Goal: Task Accomplishment & Management: Manage account settings

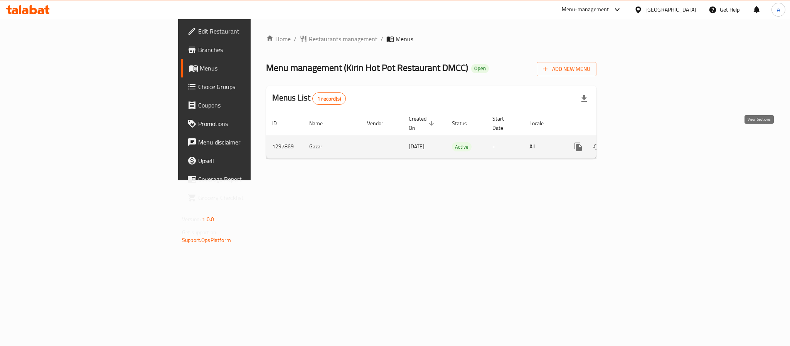
click at [638, 142] on icon "enhanced table" at bounding box center [633, 146] width 9 height 9
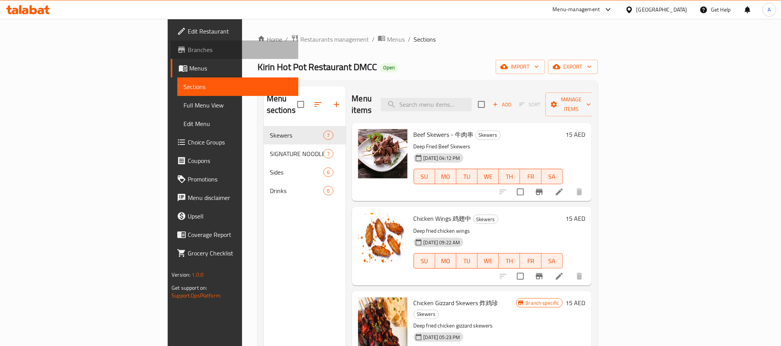
click at [188, 49] on span "Branches" at bounding box center [240, 49] width 104 height 9
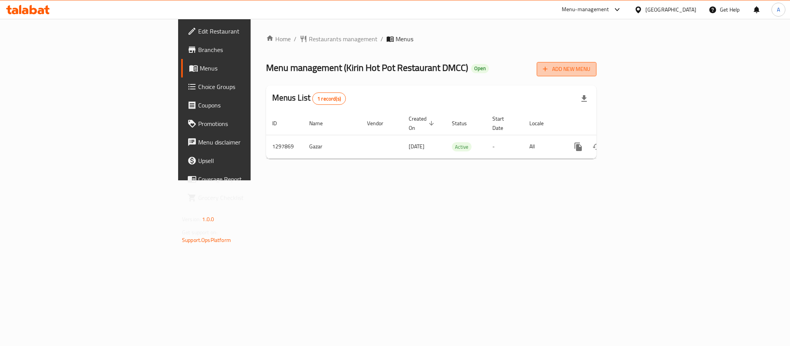
click at [596, 74] on button "Add New Menu" at bounding box center [566, 69] width 60 height 14
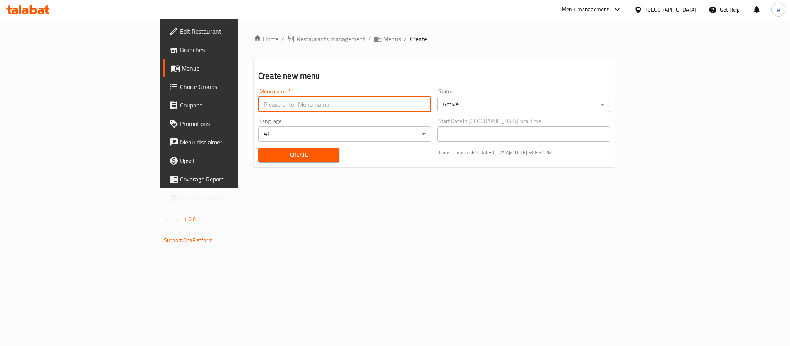
click at [336, 103] on input "text" at bounding box center [344, 104] width 173 height 15
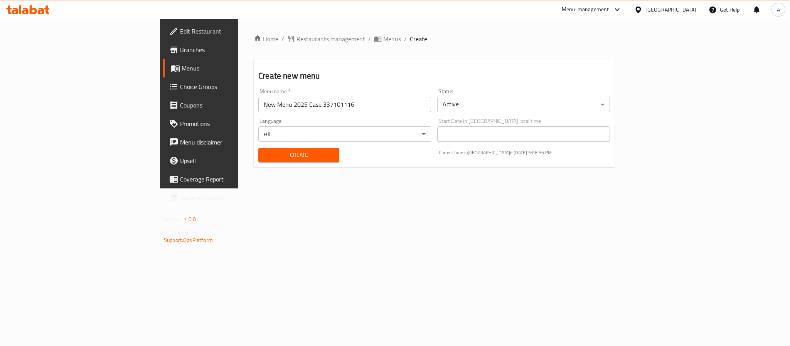
click at [258, 104] on input "New Menu 2025 Case 337101116" at bounding box center [344, 104] width 173 height 15
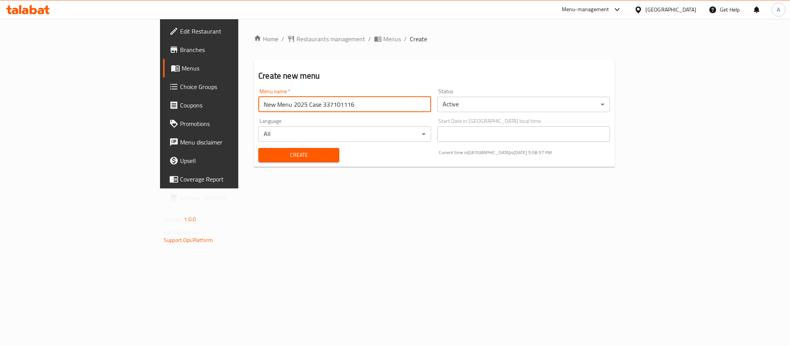
click at [258, 104] on input "New Menu 2025 Case 337101116" at bounding box center [344, 104] width 173 height 15
paste input "41746974"
type input "New Menu 2025 Case 341746974"
click at [496, 106] on body "​ Menu-management [GEOGRAPHIC_DATA] Get Help A Edit Restaurant Branches Menus C…" at bounding box center [395, 182] width 790 height 327
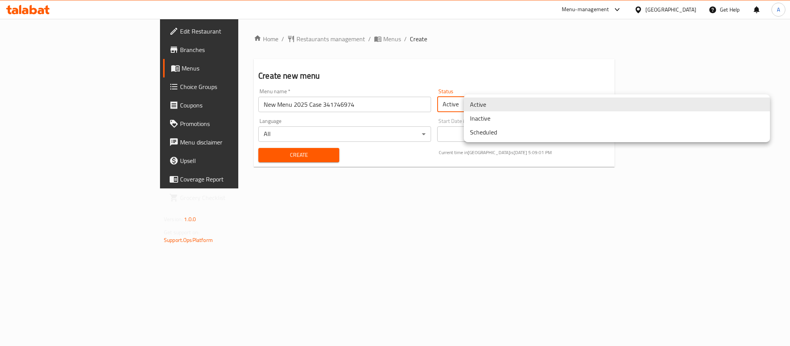
click at [495, 118] on li "Inactive" at bounding box center [617, 118] width 306 height 14
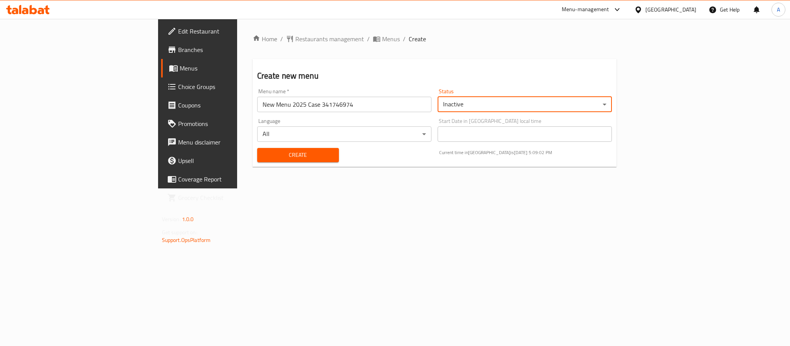
click at [289, 153] on span "Create" at bounding box center [297, 155] width 69 height 10
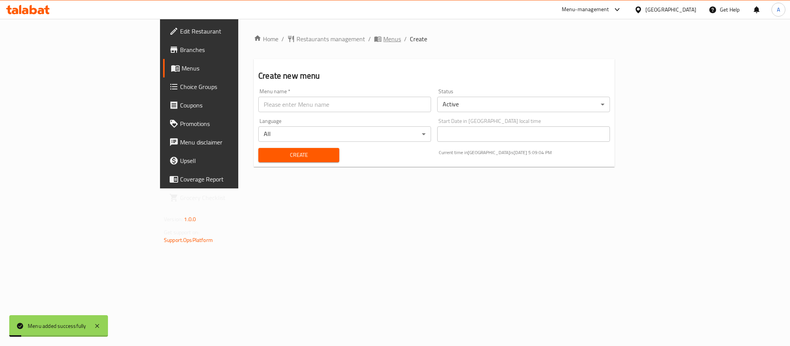
click at [383, 36] on span "Menus" at bounding box center [392, 38] width 18 height 9
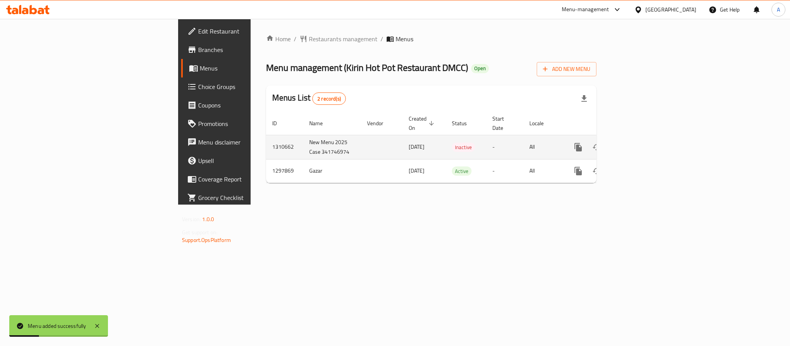
click at [303, 140] on td "New Menu 2025 Case 341746974" at bounding box center [332, 147] width 58 height 24
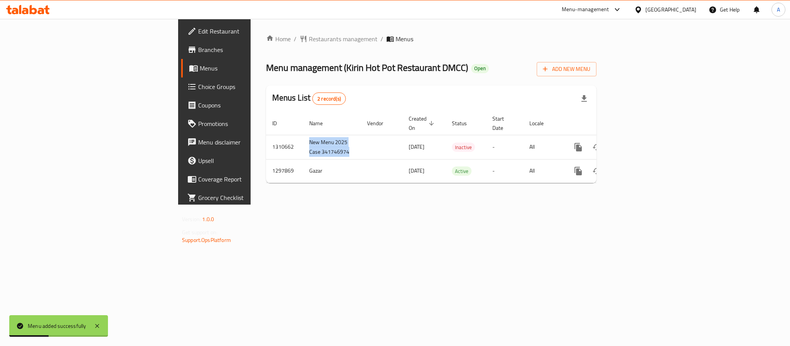
copy td "New Menu 2025 Case 341746974"
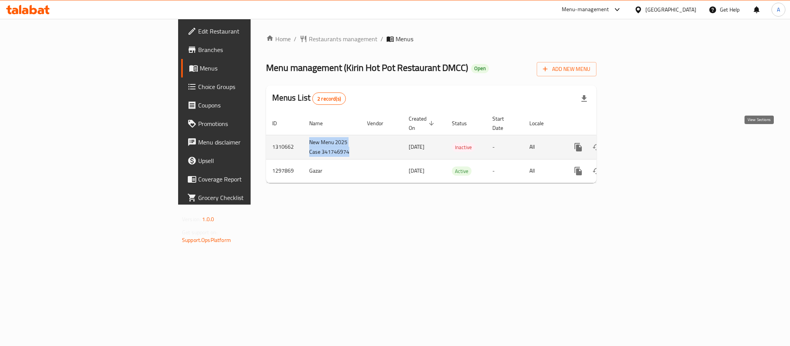
click at [638, 143] on icon "enhanced table" at bounding box center [633, 147] width 9 height 9
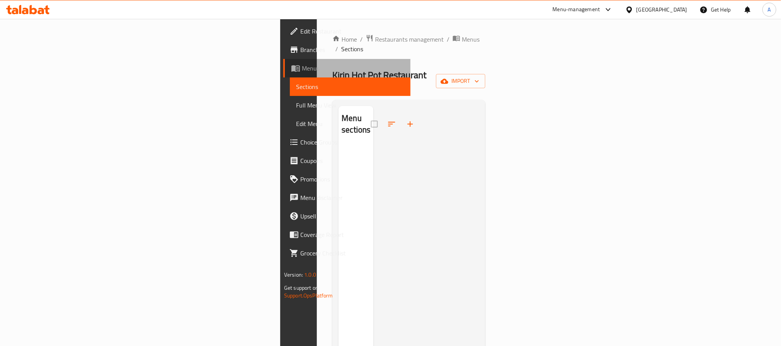
click at [302, 66] on span "Menus" at bounding box center [353, 68] width 103 height 9
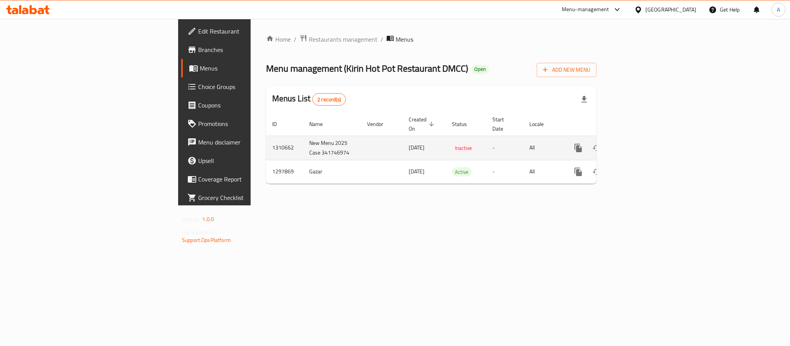
click at [266, 142] on td "1310662" at bounding box center [284, 148] width 37 height 24
copy td "1310662"
click at [638, 143] on icon "enhanced table" at bounding box center [633, 147] width 9 height 9
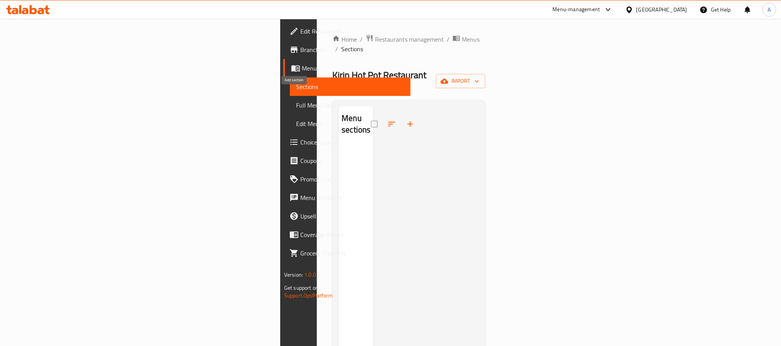
click at [405, 119] on icon "button" at bounding box center [409, 123] width 9 height 9
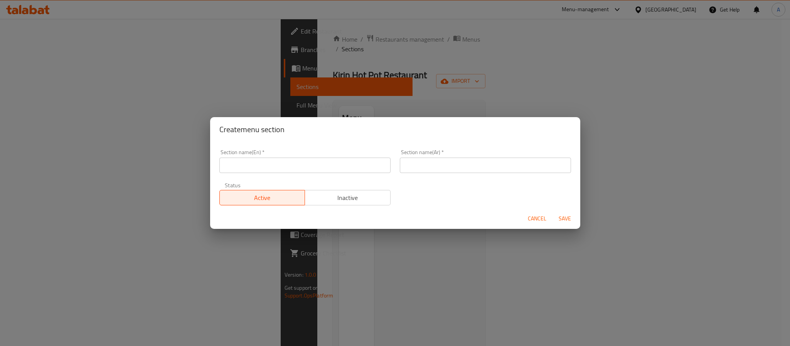
click at [279, 169] on input "text" at bounding box center [304, 165] width 171 height 15
paste input "Banquet Menu Pre-order Required"
drag, startPoint x: 273, startPoint y: 168, endPoint x: 333, endPoint y: 172, distance: 60.2
click at [333, 172] on input "Banquet Menu Pre-order Required" at bounding box center [304, 165] width 171 height 15
type input "Banquet Menu"
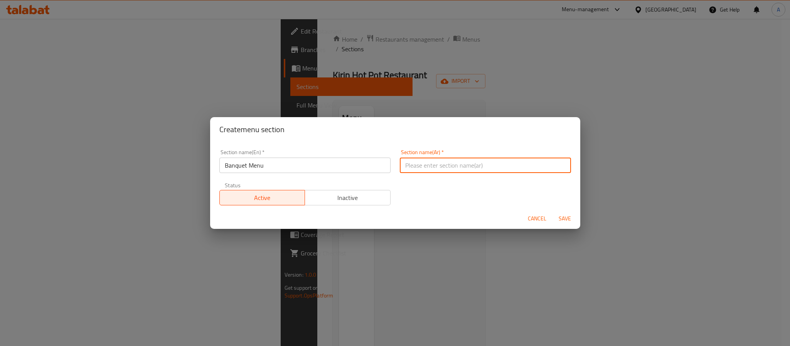
click at [428, 171] on input "text" at bounding box center [485, 165] width 171 height 15
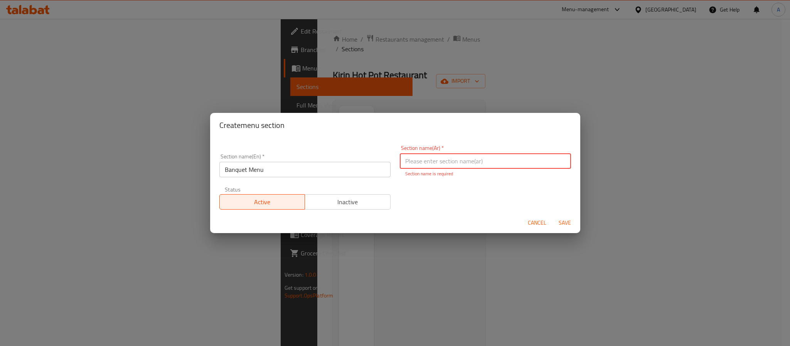
click at [420, 154] on input "text" at bounding box center [485, 160] width 171 height 15
type input "قائمة بانكيت"
click at [498, 197] on div "Section name(En)   * Banquet Menu Section name(En) * Section name(Ar)   * قائمة…" at bounding box center [395, 178] width 361 height 74
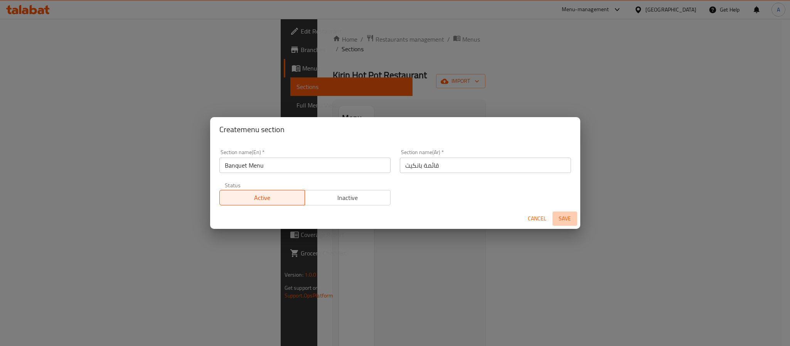
click at [560, 215] on span "Save" at bounding box center [564, 219] width 18 height 10
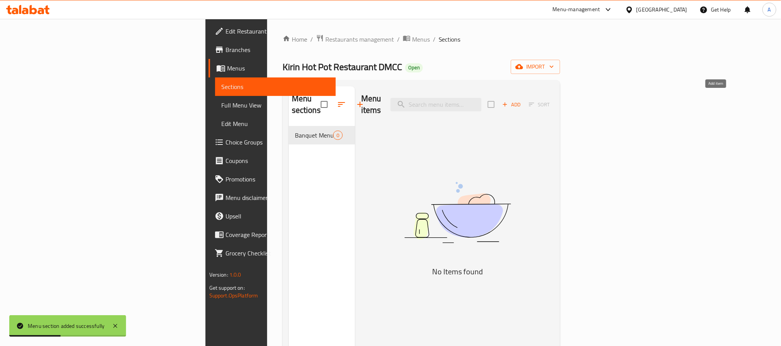
click at [522, 103] on span "Add" at bounding box center [511, 104] width 21 height 9
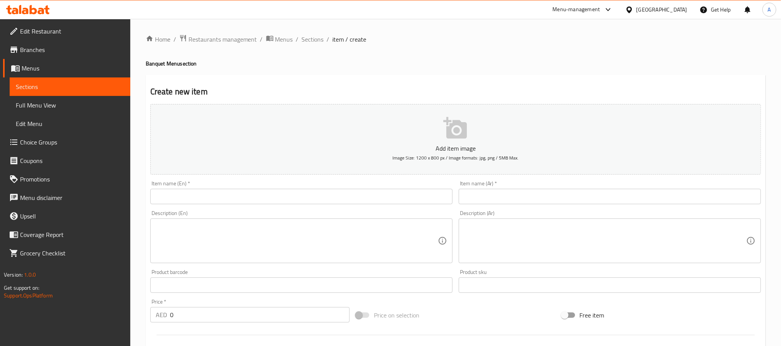
drag, startPoint x: 701, startPoint y: 106, endPoint x: 679, endPoint y: 135, distance: 35.7
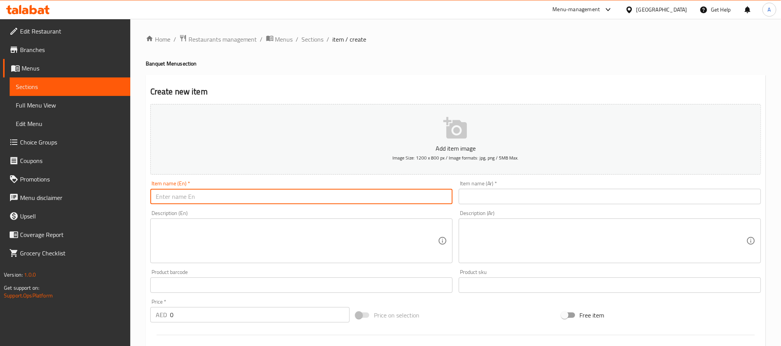
click at [250, 193] on input "text" at bounding box center [301, 196] width 302 height 15
paste input "Steamed Double Lobsters 2 Lobsters"
drag, startPoint x: 224, startPoint y: 197, endPoint x: 290, endPoint y: 197, distance: 65.9
click at [290, 197] on input "Steamed Double Lobsters 2 Lobsters" at bounding box center [301, 196] width 302 height 15
type input "Steamed Double Lobsters"
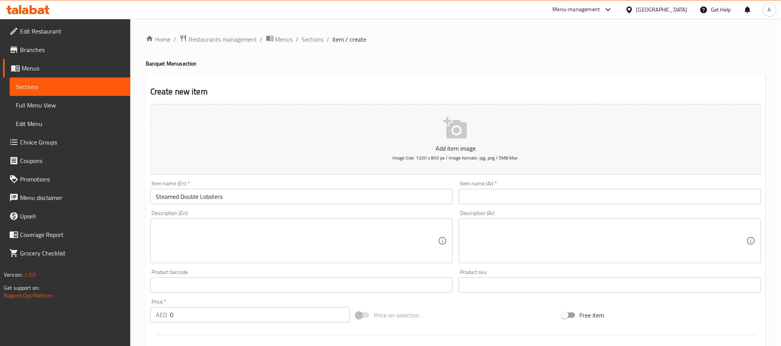
click at [227, 232] on textarea at bounding box center [297, 241] width 282 height 37
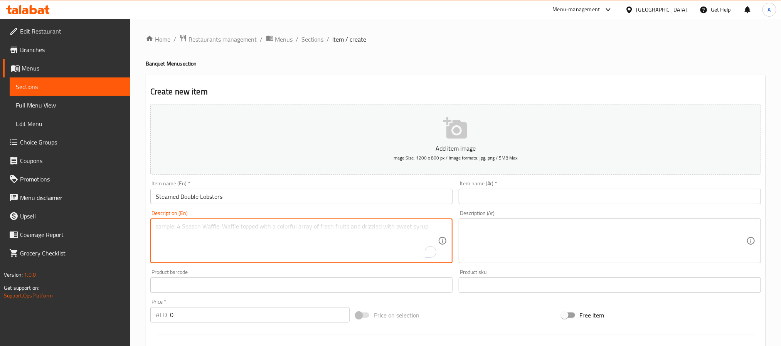
paste textarea "2 lobsters"
type textarea "2 lobsters"
click at [203, 199] on input "Steamed Double Lobsters" at bounding box center [301, 196] width 302 height 15
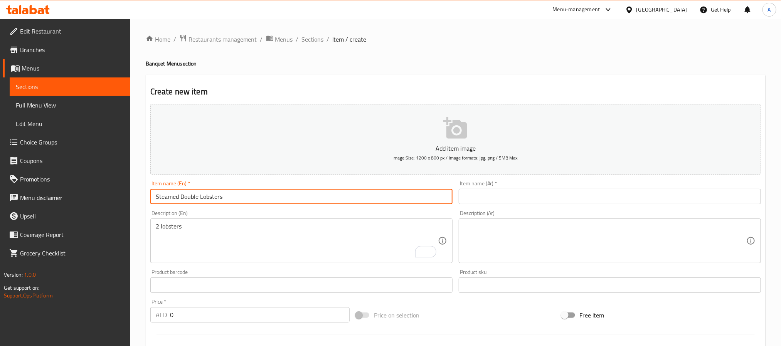
click at [203, 199] on input "Steamed Double Lobsters" at bounding box center [301, 196] width 302 height 15
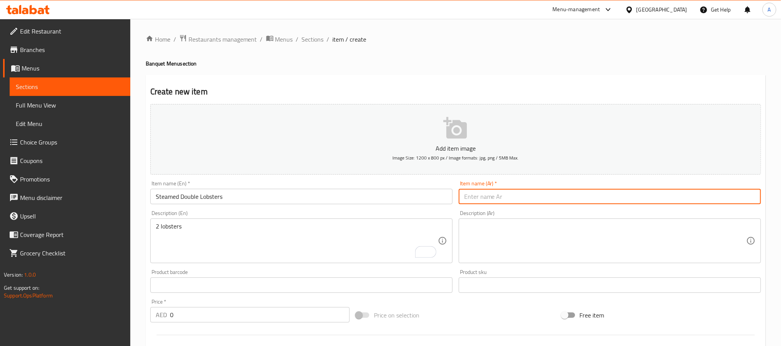
click at [493, 201] on input "text" at bounding box center [610, 196] width 302 height 15
paste input "إستاكوزا"
paste input "المطهو ​​على البخار"
click at [536, 198] on input "إستاكوزا دوبل المطهو ​​على البخار" at bounding box center [610, 196] width 302 height 15
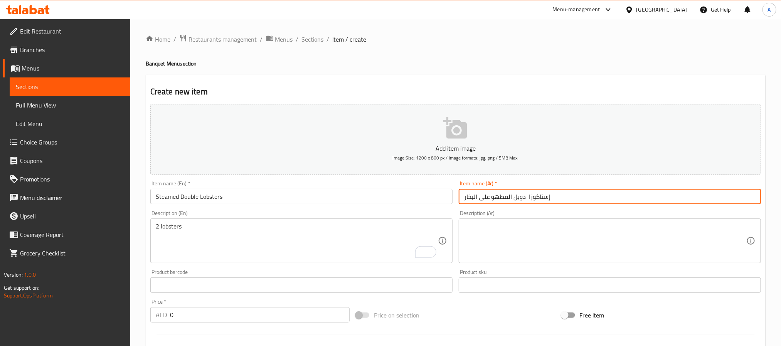
click at [542, 199] on input "إستاكوزا دوبل المطهو ​​على البخار" at bounding box center [610, 196] width 302 height 15
type input "إستاكوزا دوبل المطهو ​​على البخار"
click at [533, 228] on div "Description (Ar)" at bounding box center [610, 241] width 302 height 45
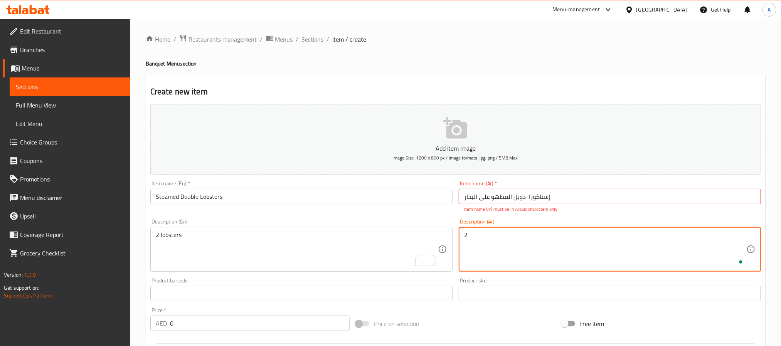
paste textarea "إستاكوزا"
type textarea "2 إستاكوزا"
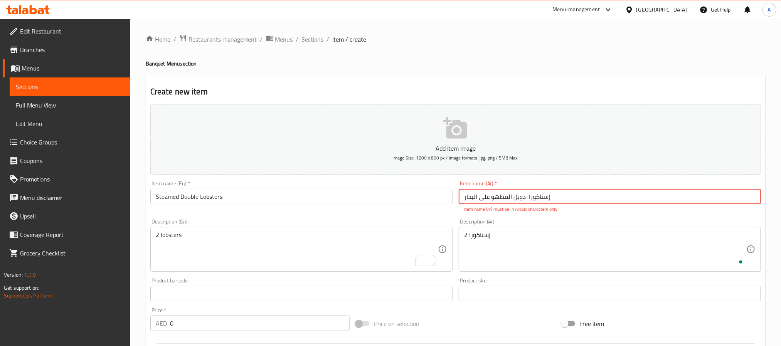
click at [587, 198] on input "إستاكوزا دوبل المطهو ​​على البخار" at bounding box center [610, 196] width 302 height 15
click at [415, 203] on input "Steamed Double Lobsters" at bounding box center [301, 196] width 302 height 15
drag, startPoint x: 468, startPoint y: 198, endPoint x: 515, endPoint y: 200, distance: 47.1
click at [515, 200] on input "إستاكوزا دوبل المطهو ​​على البخار" at bounding box center [610, 196] width 302 height 15
click at [608, 199] on input "إستاكوزا دوبل ار" at bounding box center [610, 196] width 302 height 15
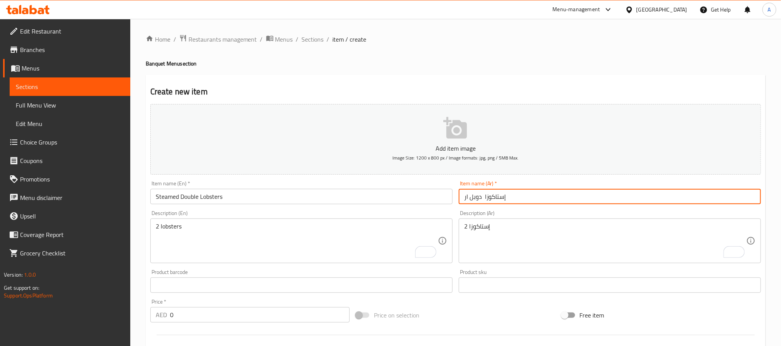
drag, startPoint x: 470, startPoint y: 198, endPoint x: 458, endPoint y: 198, distance: 11.6
click at [459, 198] on input "إستاكوزا دوبل ار" at bounding box center [610, 196] width 302 height 15
paste input "على البخار"
type input "إستاكوزا دوبل على البخار"
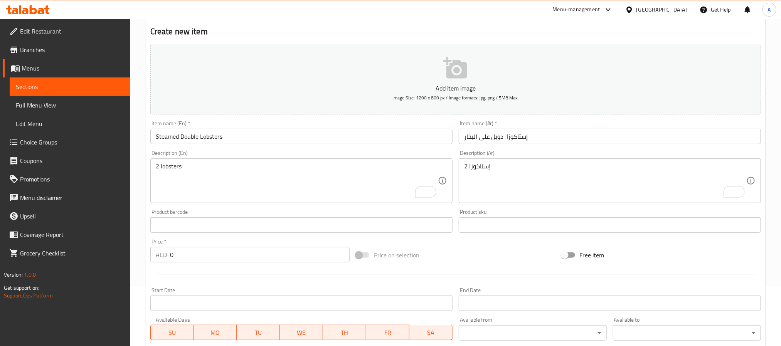
scroll to position [116, 0]
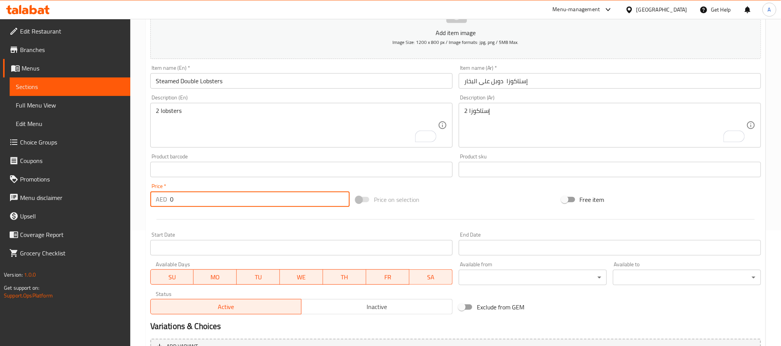
drag, startPoint x: 174, startPoint y: 202, endPoint x: 162, endPoint y: 206, distance: 12.4
click at [162, 206] on div "AED 0 Price *" at bounding box center [249, 199] width 199 height 15
drag, startPoint x: 180, startPoint y: 205, endPoint x: 145, endPoint y: 211, distance: 35.2
click at [146, 211] on div "Create new item Add item image Image Size: 1200 x 800 px / Image formats: jpg, …" at bounding box center [456, 183] width 620 height 449
paste input "288.0"
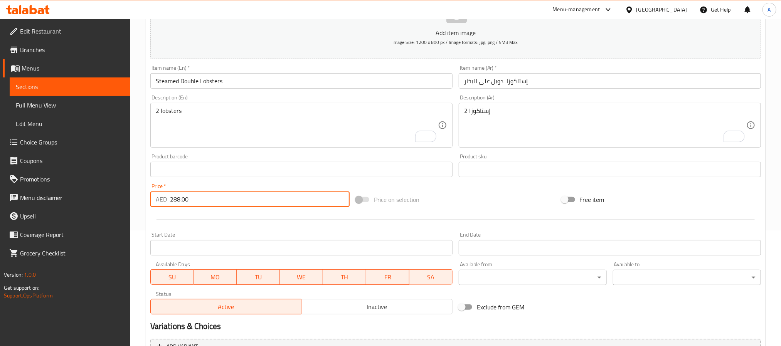
type input "288.00"
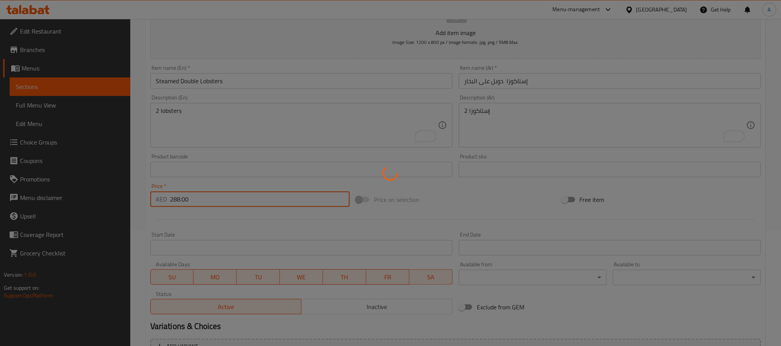
type input "0"
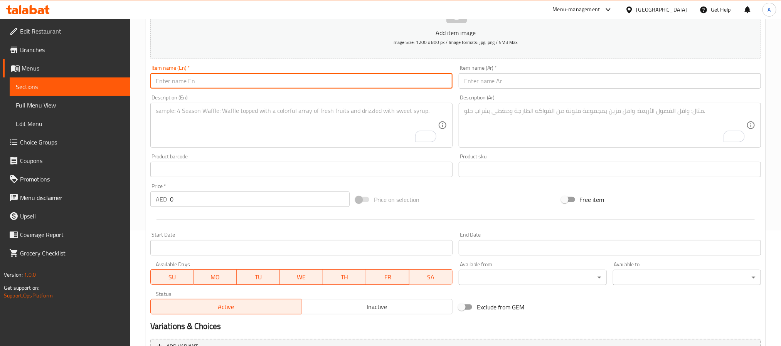
click at [231, 84] on input "text" at bounding box center [301, 80] width 302 height 15
paste input "Sheltered Harbor Stir-Fried Whole Crab"
type input "Sheltered Harbor Stir-Fried Whole Crab"
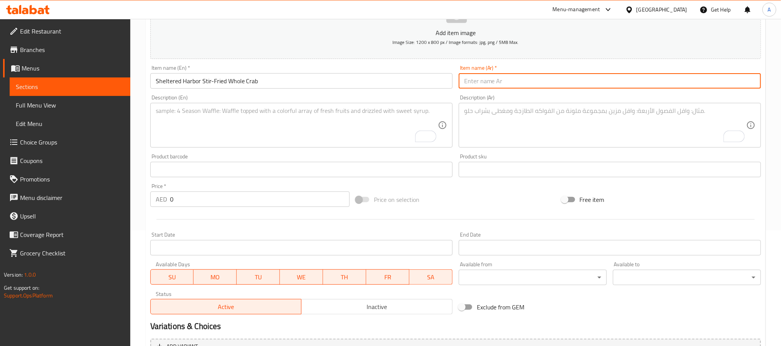
click at [542, 81] on input "text" at bounding box center [610, 80] width 302 height 15
paste input "سلطعون كامل مقلي من مطعم شيلترد هاربور"
drag, startPoint x: 516, startPoint y: 80, endPoint x: 461, endPoint y: 79, distance: 54.7
click at [461, 79] on input "سلطعون كامل مقلي من مطعم شيلترد هاربور" at bounding box center [610, 80] width 302 height 15
drag, startPoint x: 525, startPoint y: 80, endPoint x: 440, endPoint y: 81, distance: 85.2
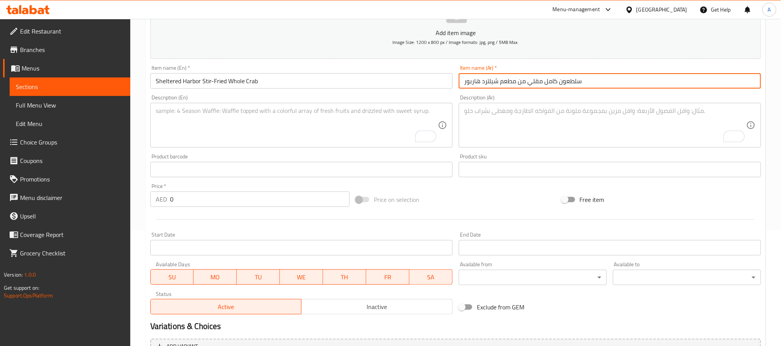
click at [440, 81] on div "Add item image Image Size: 1200 x 800 px / Image formats: jpg, png / 5MB Max. I…" at bounding box center [455, 151] width 617 height 332
paste input "رفأ"
type input "سلطعون كامل مقلي مرفأ شيلترد هاربور"
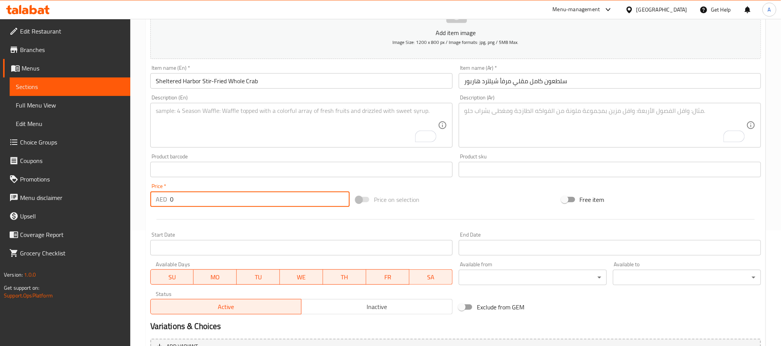
drag, startPoint x: 190, startPoint y: 200, endPoint x: 150, endPoint y: 199, distance: 39.7
click at [150, 199] on div "AED 0 Price *" at bounding box center [249, 199] width 199 height 15
paste input "288.0"
type input "288.00"
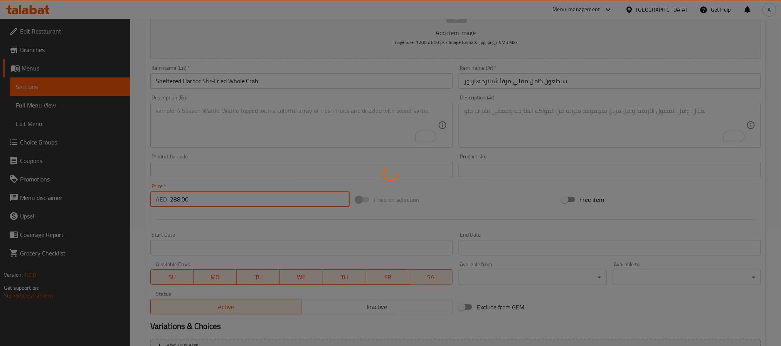
type input "0"
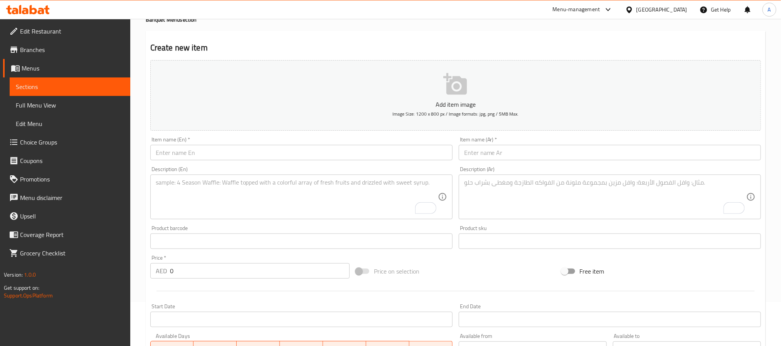
scroll to position [0, 0]
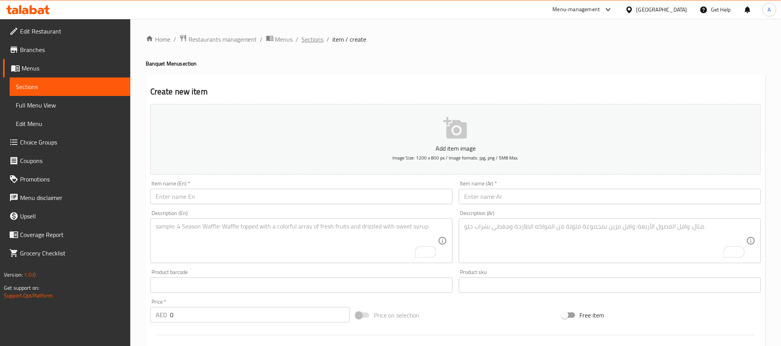
click at [308, 35] on span "Sections" at bounding box center [313, 39] width 22 height 9
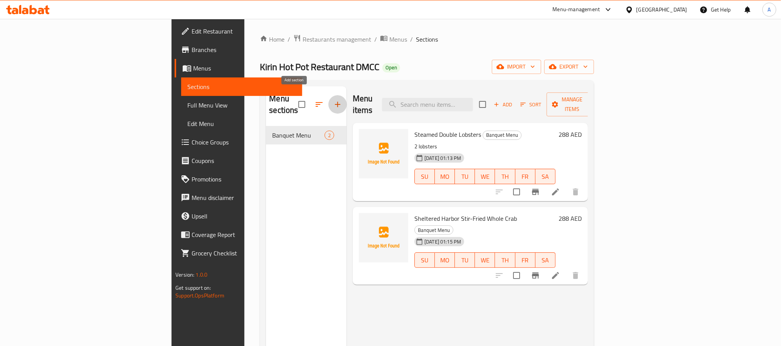
click at [328, 99] on button "button" at bounding box center [337, 104] width 18 height 18
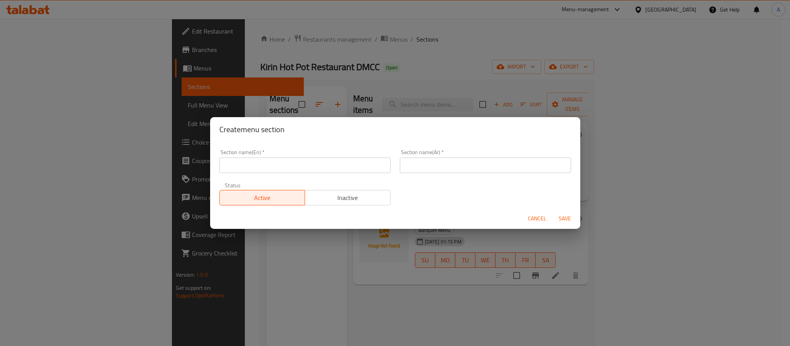
click at [294, 172] on input "text" at bounding box center [304, 165] width 171 height 15
paste input "Main Courses"
type input "Main Courses"
click at [481, 165] on input "text" at bounding box center [485, 165] width 171 height 15
paste input "الأطباق الرئيسية"
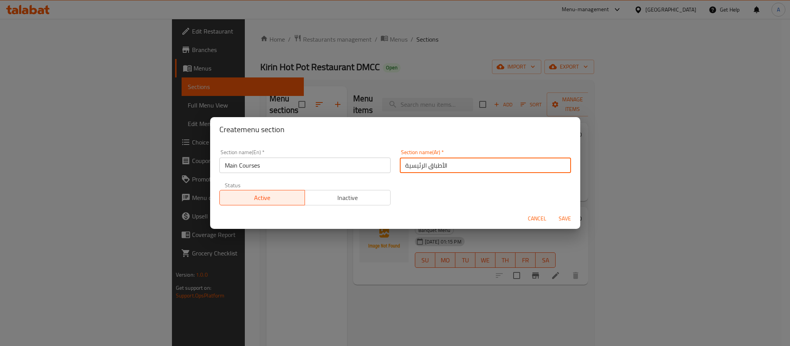
type input "الأطباق الرئيسية"
click at [568, 220] on span "Save" at bounding box center [564, 219] width 18 height 10
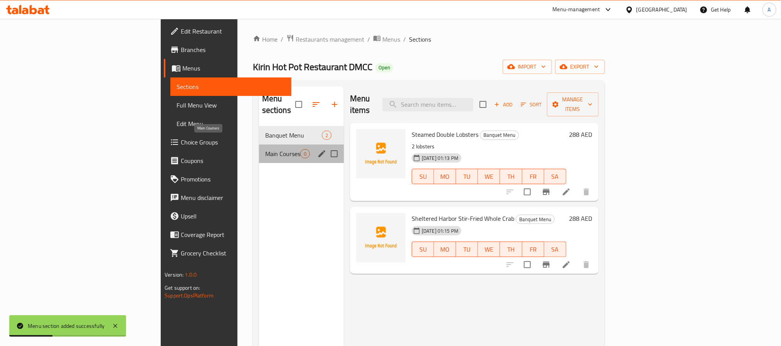
click at [265, 149] on span "Main Courses" at bounding box center [282, 153] width 35 height 9
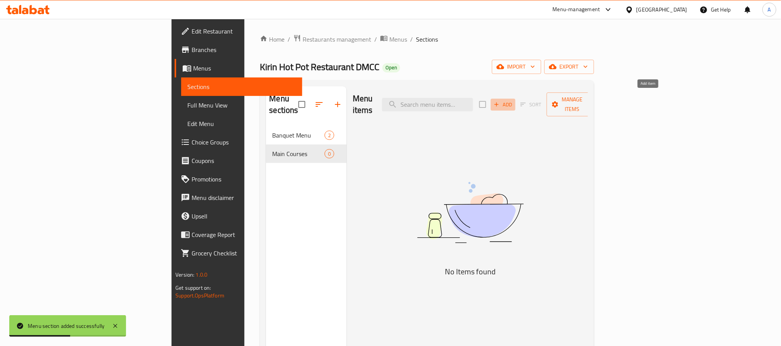
click at [513, 102] on span "Add" at bounding box center [503, 104] width 21 height 9
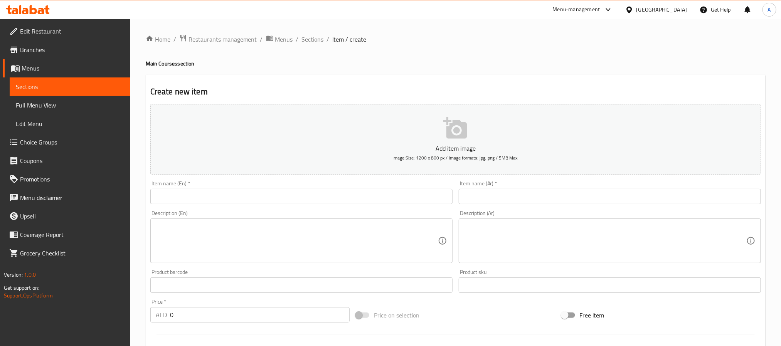
click at [259, 183] on div "Item name (En)   * Item name (En) *" at bounding box center [301, 193] width 302 height 24
click at [273, 202] on input "text" at bounding box center [301, 196] width 302 height 15
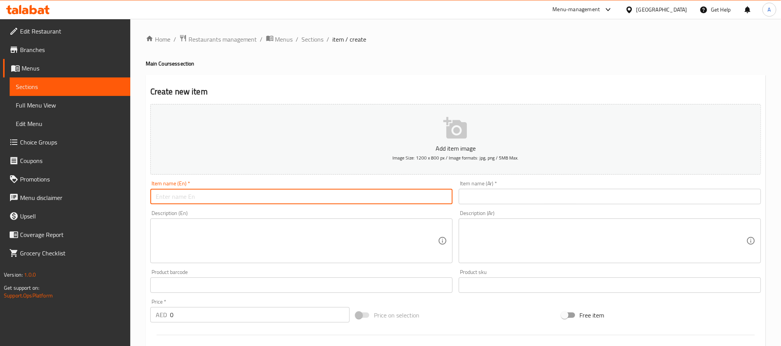
paste input "Spicy Or Cumin-Flavoured Crayfish (1 Kg)"
type input "Spicy Or Cumin-Flavoured Crayfish (1 Kg)"
click at [561, 198] on input "text" at bounding box center [610, 196] width 302 height 15
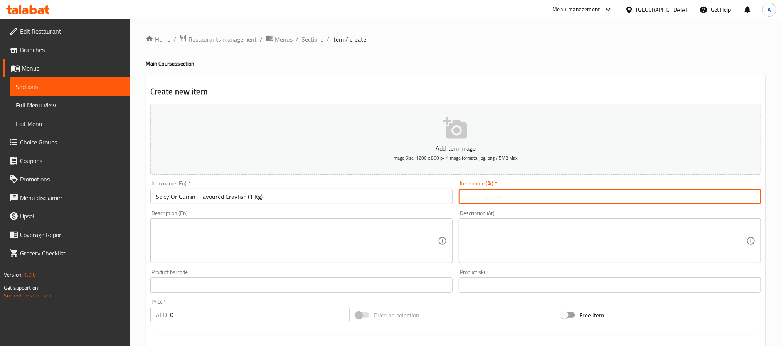
paste input "جراد البحر بنكهة التوابل والكمون (1 كجم)"
drag, startPoint x: 509, startPoint y: 199, endPoint x: 521, endPoint y: 197, distance: 11.7
click at [521, 197] on input "جراد البحر بنكهة التوابل والكمون (1 كجم)" at bounding box center [610, 196] width 302 height 15
click at [507, 198] on input "جراد البحر بنكهة الحارة والكمون (1 كجم)" at bounding box center [610, 196] width 302 height 15
drag, startPoint x: 462, startPoint y: 200, endPoint x: 465, endPoint y: 198, distance: 4.0
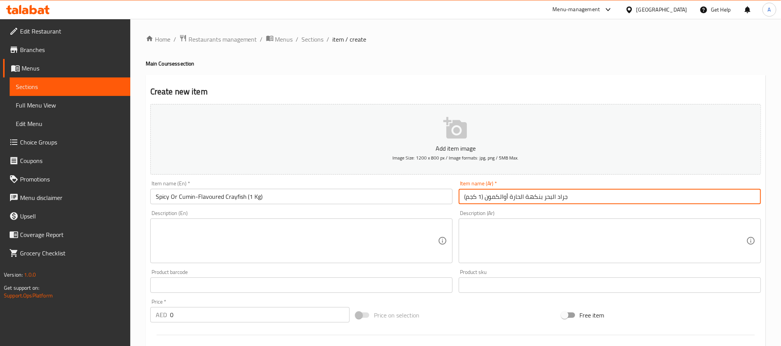
click at [465, 198] on input "جراد البحر بنكهة الحارة أوالكمون (1 كجم)" at bounding box center [610, 196] width 302 height 15
click at [484, 192] on input "جراد البحر بنكهة الحارة أوالكمون (1 كجم" at bounding box center [610, 196] width 302 height 15
type input "جراد البحر بنكهة الحارة أوالكمون 1 كجم"
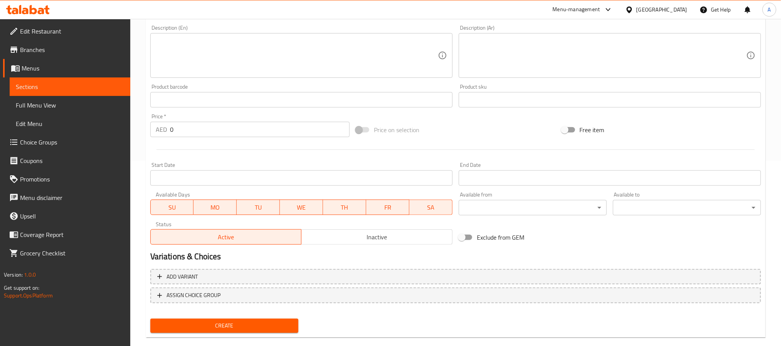
scroll to position [198, 0]
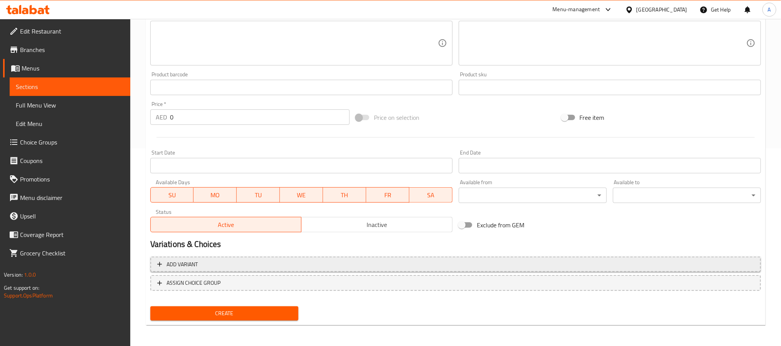
click at [476, 258] on button "Add variant" at bounding box center [455, 265] width 610 height 16
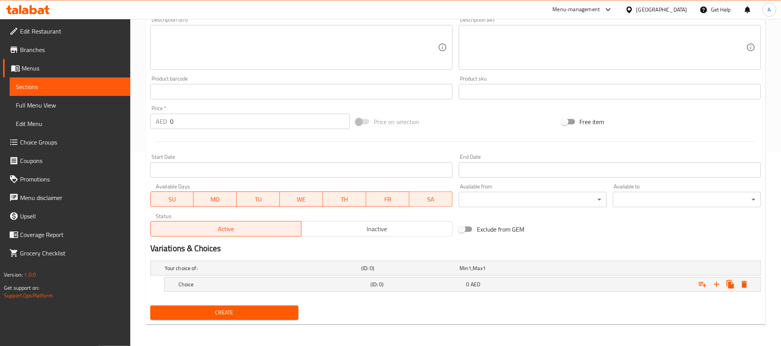
scroll to position [194, 0]
click at [717, 286] on icon "Expand" at bounding box center [716, 284] width 9 height 9
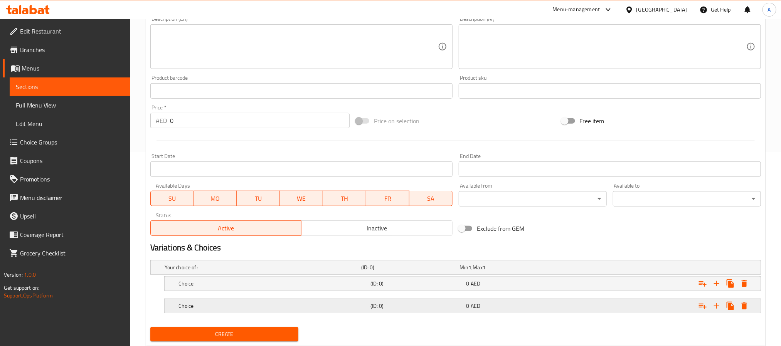
click at [491, 302] on div "0 AED" at bounding box center [513, 306] width 96 height 11
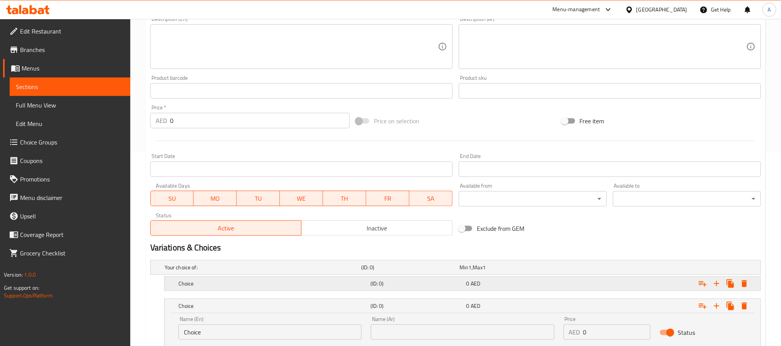
click at [489, 284] on div "0 AED" at bounding box center [512, 284] width 93 height 8
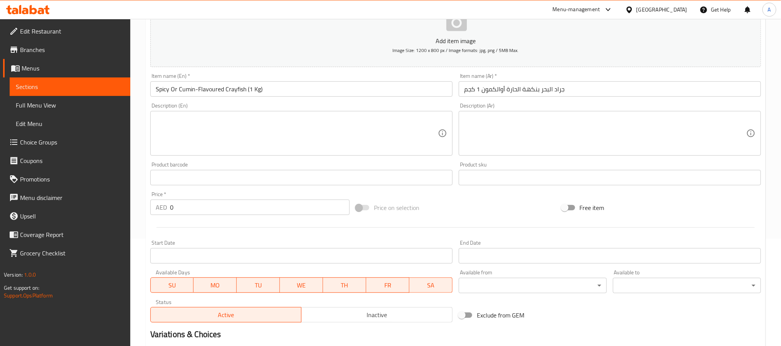
scroll to position [79, 0]
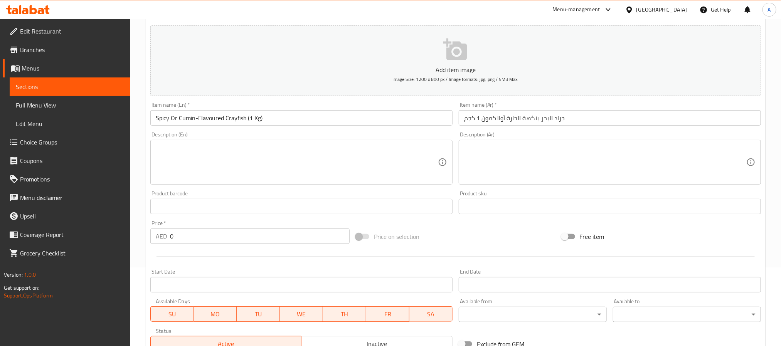
click at [158, 118] on input "Spicy Or Cumin-Flavoured Crayfish (1 Kg)" at bounding box center [301, 117] width 302 height 15
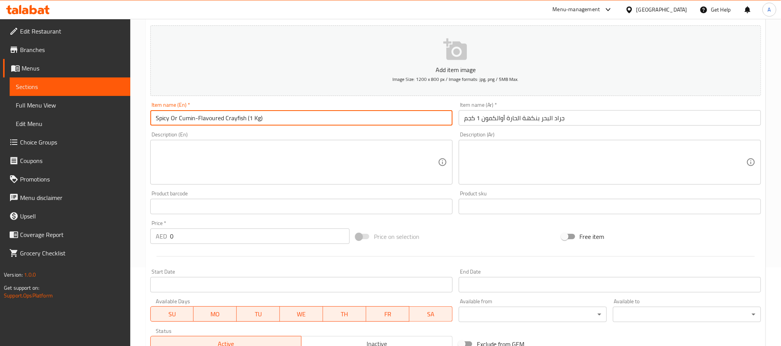
drag, startPoint x: 158, startPoint y: 118, endPoint x: 183, endPoint y: 116, distance: 24.8
click at [183, 116] on input "Spicy Or Cumin-Flavoured Crayfish (1 Kg)" at bounding box center [301, 117] width 302 height 15
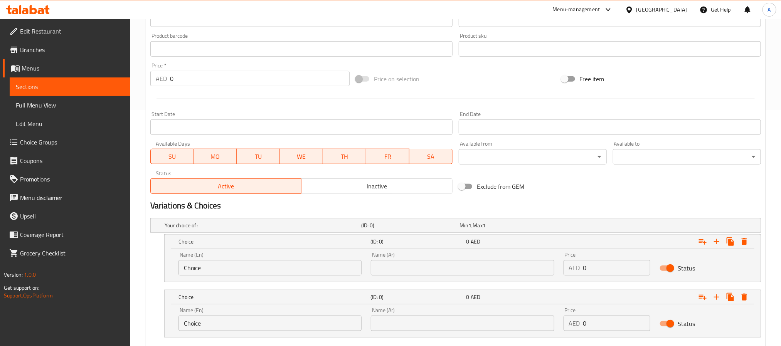
scroll to position [283, 0]
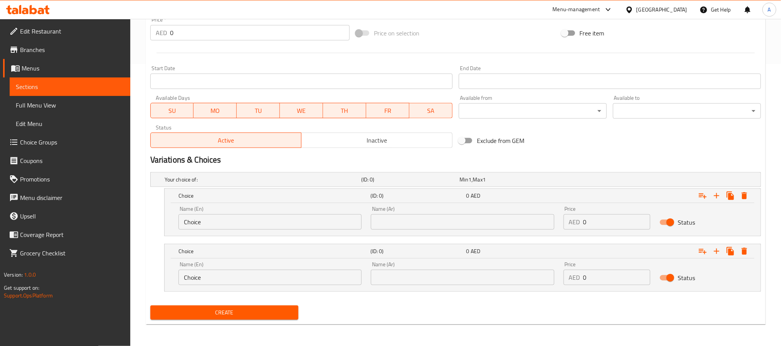
click at [219, 217] on input "Choice" at bounding box center [269, 221] width 183 height 15
paste input "Spicy Or Cumin"
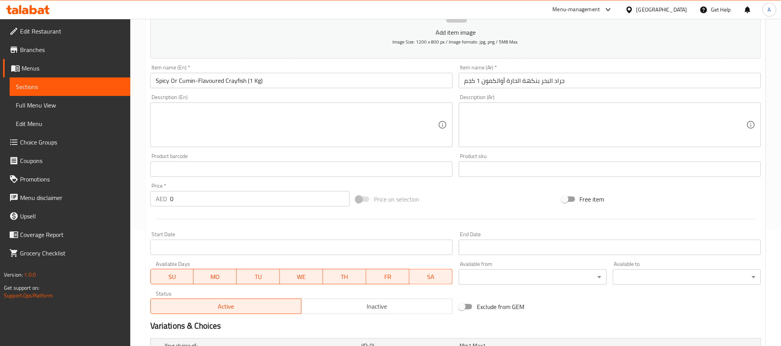
scroll to position [109, 0]
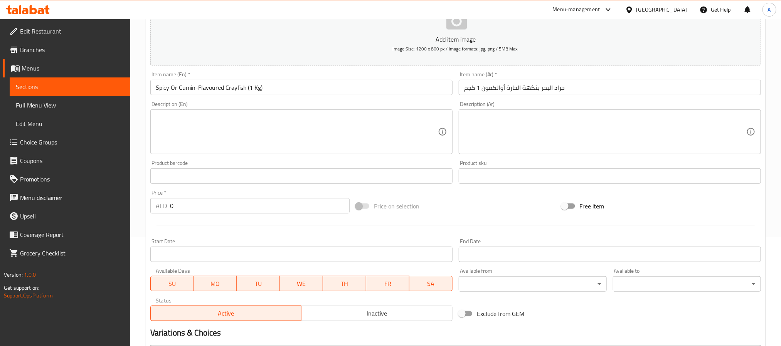
type input "Spicy Or Cumin"
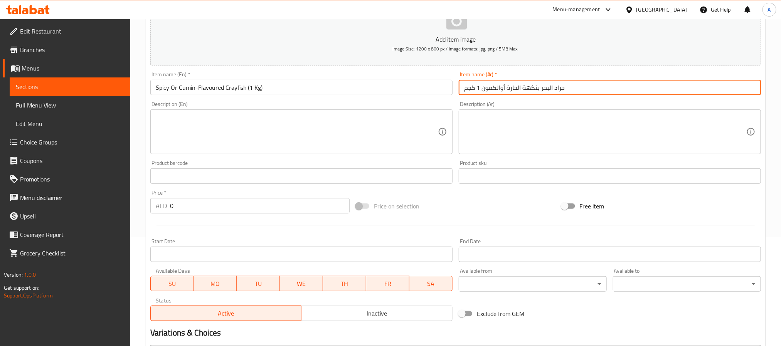
drag, startPoint x: 482, startPoint y: 88, endPoint x: 500, endPoint y: 86, distance: 17.9
click at [500, 86] on input "جراد البحر بنكهة الحارة أوالكمون 1 كجم" at bounding box center [610, 87] width 302 height 15
drag, startPoint x: 481, startPoint y: 88, endPoint x: 520, endPoint y: 87, distance: 38.9
click at [520, 87] on input "جراد البحر بنكهة الحارة أوالكمون 1 كجم" at bounding box center [610, 87] width 302 height 15
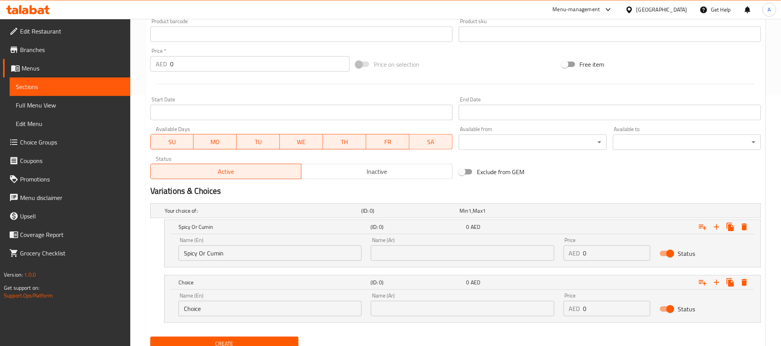
scroll to position [283, 0]
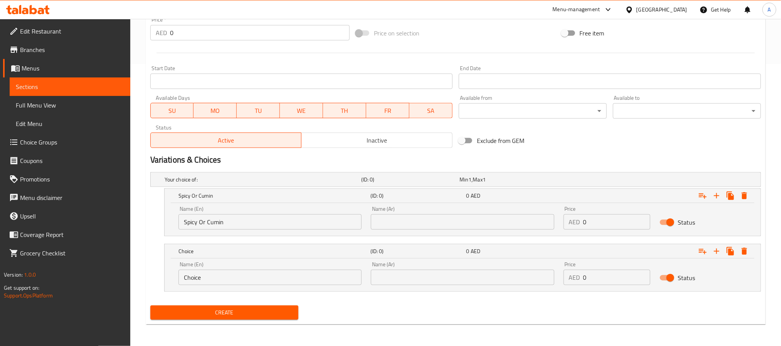
click at [474, 208] on div "Name (Ar) Name (Ar)" at bounding box center [462, 218] width 183 height 24
click at [478, 222] on input "text" at bounding box center [462, 221] width 183 height 15
paste input "الحارة أوالكمون"
drag, startPoint x: 377, startPoint y: 219, endPoint x: 395, endPoint y: 219, distance: 17.7
click at [395, 219] on input "الحارة أوالكمون" at bounding box center [462, 221] width 183 height 15
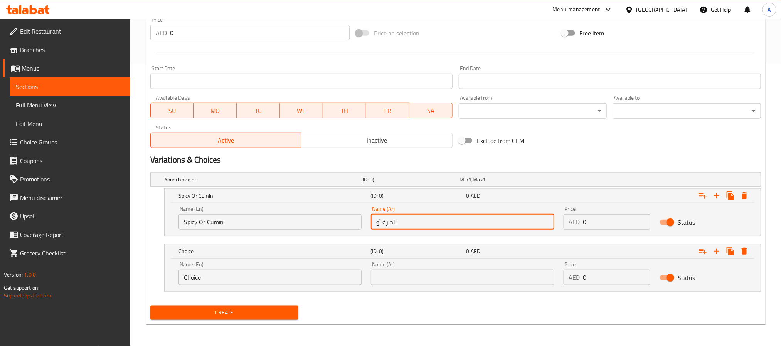
type input "الحارة أو"
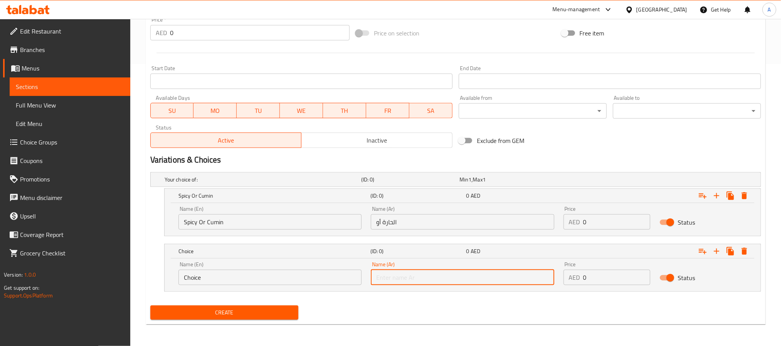
click at [409, 283] on input "text" at bounding box center [462, 277] width 183 height 15
paste input "الكمون"
type input "الكمون"
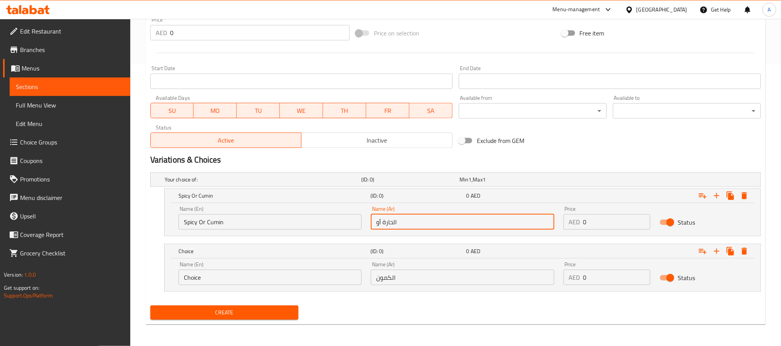
drag, startPoint x: 385, startPoint y: 227, endPoint x: 377, endPoint y: 222, distance: 9.3
click at [377, 222] on input "الحارة أو" at bounding box center [462, 221] width 183 height 15
click at [383, 225] on input "الحارة أو" at bounding box center [462, 221] width 183 height 15
click at [381, 224] on input "الحارة أو" at bounding box center [462, 221] width 183 height 15
click at [382, 224] on input "الحارة أو" at bounding box center [462, 221] width 183 height 15
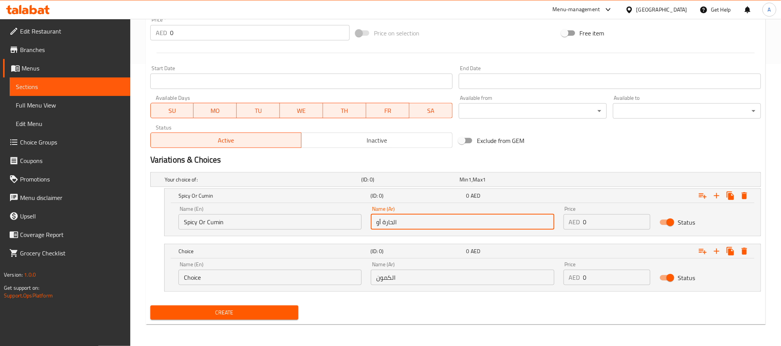
drag, startPoint x: 381, startPoint y: 224, endPoint x: 370, endPoint y: 222, distance: 10.5
click at [371, 222] on input "الحارة أو" at bounding box center [462, 221] width 183 height 15
type input "الحارة"
click at [217, 221] on input "Spicy Or Cumin" at bounding box center [269, 221] width 183 height 15
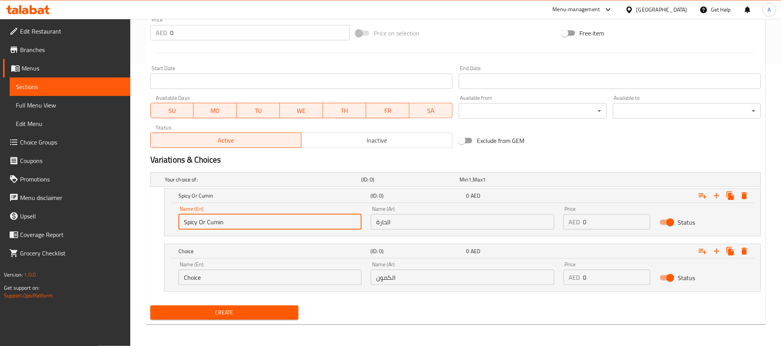
click at [217, 221] on input "Spicy Or Cumin" at bounding box center [269, 221] width 183 height 15
type input "Spicy Or"
click at [207, 286] on div "Name (En) Choice Name (En)" at bounding box center [270, 273] width 192 height 33
click at [206, 283] on input "Choice" at bounding box center [269, 277] width 183 height 15
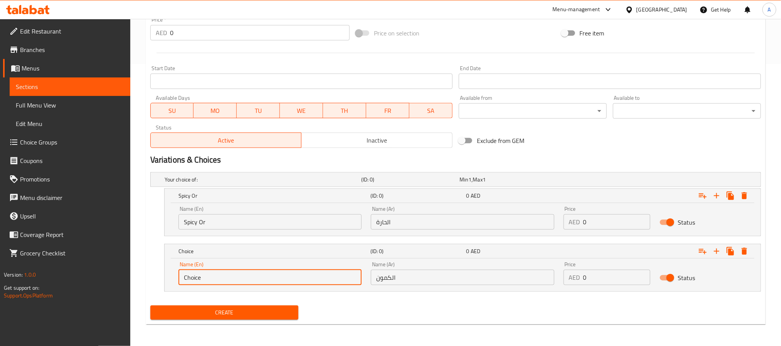
click at [206, 283] on input "Choice" at bounding box center [269, 277] width 183 height 15
paste input "umin"
type input "Cumin"
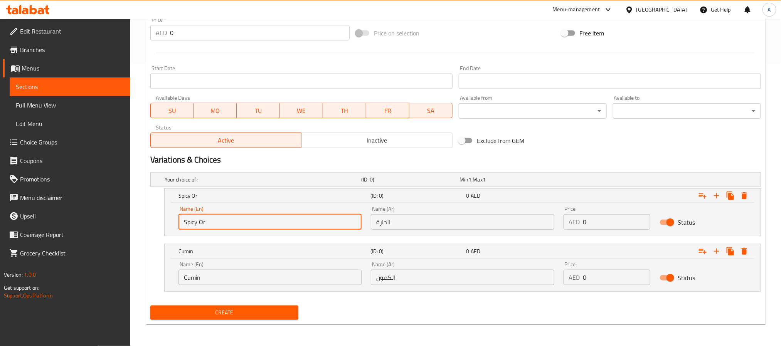
drag, startPoint x: 207, startPoint y: 225, endPoint x: 195, endPoint y: 226, distance: 12.8
click at [195, 226] on input "Spicy Or" at bounding box center [269, 221] width 183 height 15
click at [214, 222] on input "Spicy Or" at bounding box center [269, 221] width 183 height 15
drag, startPoint x: 213, startPoint y: 222, endPoint x: 200, endPoint y: 224, distance: 12.8
click at [200, 224] on input "Spicy Or" at bounding box center [269, 221] width 183 height 15
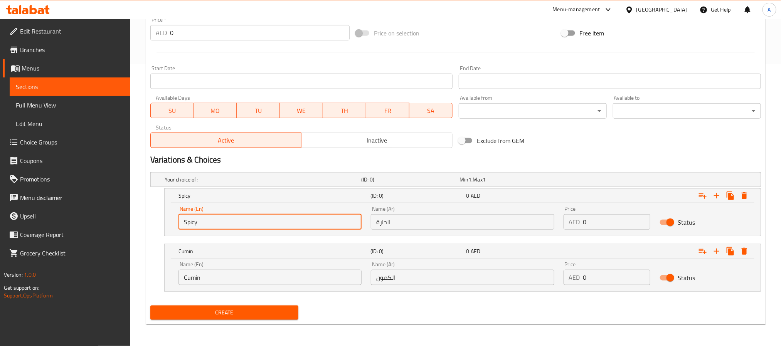
type input "Spicy"
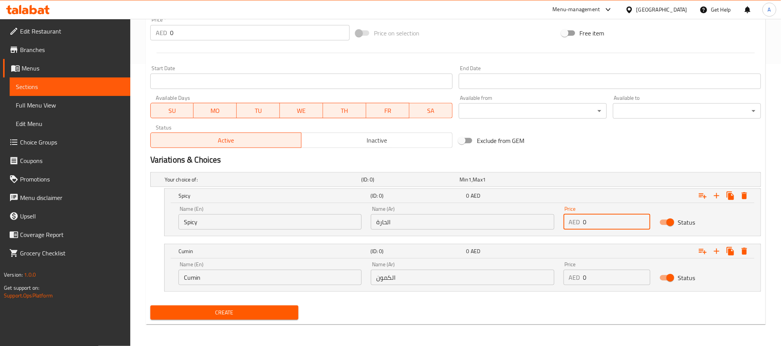
drag, startPoint x: 619, startPoint y: 213, endPoint x: 576, endPoint y: 219, distance: 42.8
click at [576, 219] on div "Price AED 0 Price" at bounding box center [606, 218] width 87 height 24
paste input "158.0"
type input "158.00"
drag, startPoint x: 592, startPoint y: 274, endPoint x: 565, endPoint y: 277, distance: 26.8
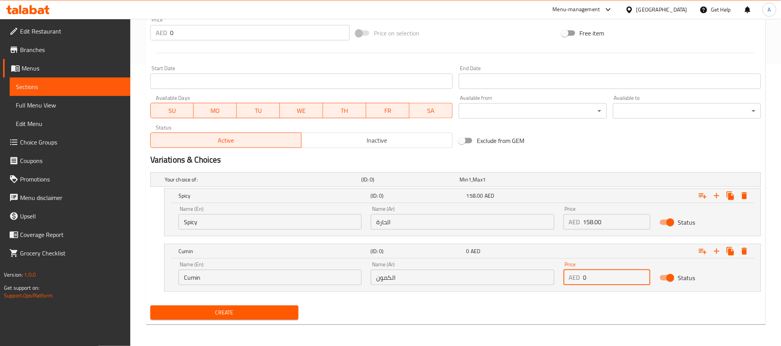
click at [565, 277] on div "AED 0 Price" at bounding box center [606, 277] width 87 height 15
paste input "158.0"
type input "158.00"
click at [150, 306] on button "Create" at bounding box center [224, 313] width 148 height 14
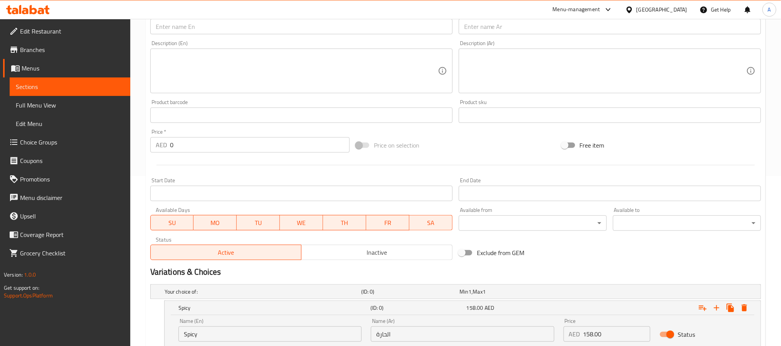
scroll to position [167, 0]
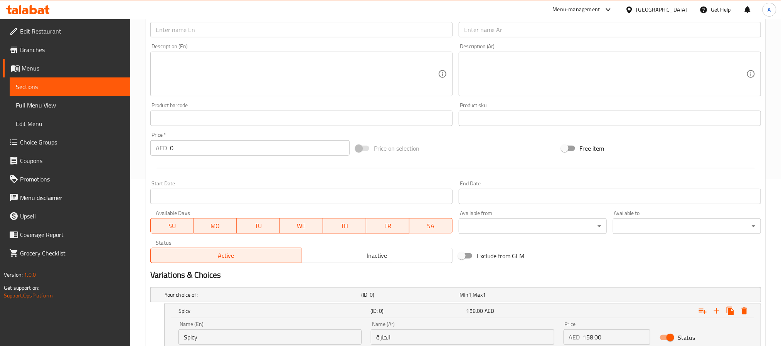
click at [209, 32] on input "text" at bounding box center [301, 29] width 302 height 15
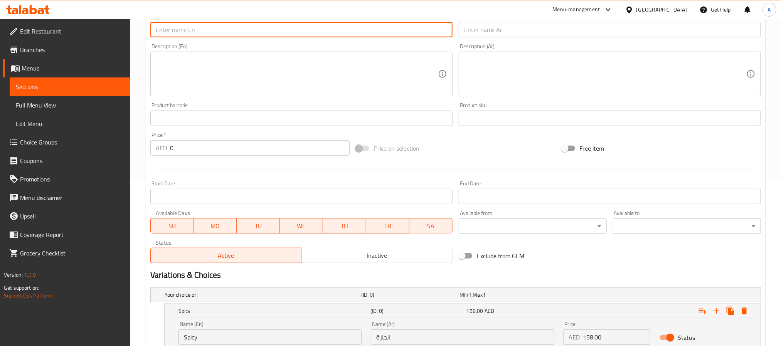
paste input "Fish Head with Diced Chillies"
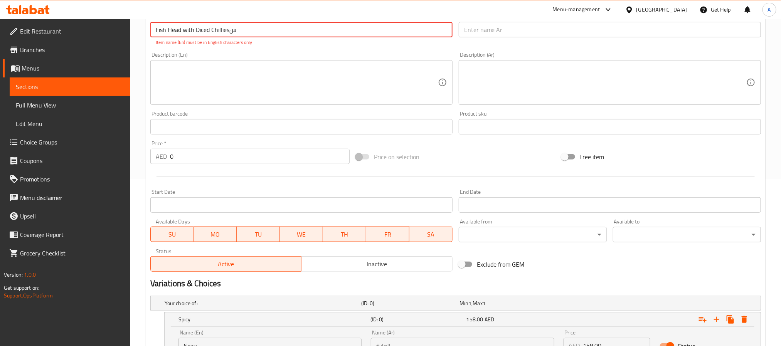
type input "Fish Head with Diced Chillies"
type input "0"
type input "Choice"
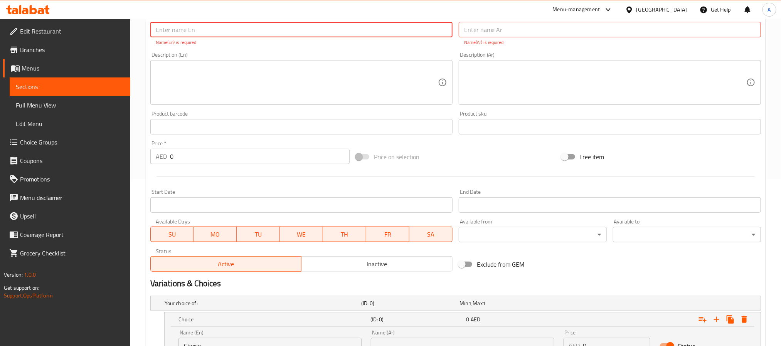
click at [490, 33] on input "text" at bounding box center [610, 29] width 302 height 15
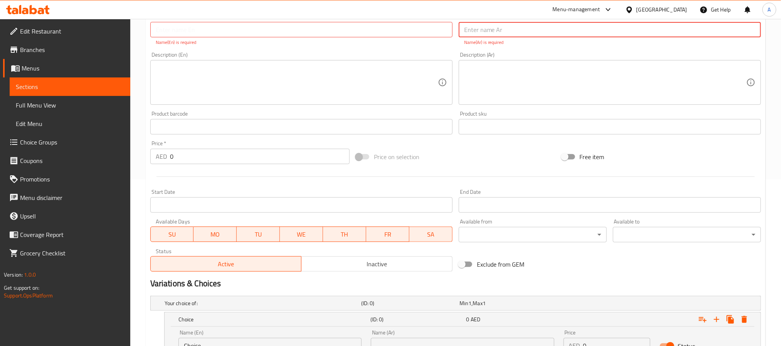
paste input "[PERSON_NAME] على طريقة سيتشوان"
type input "[PERSON_NAME] على طريقة سيتشوان"
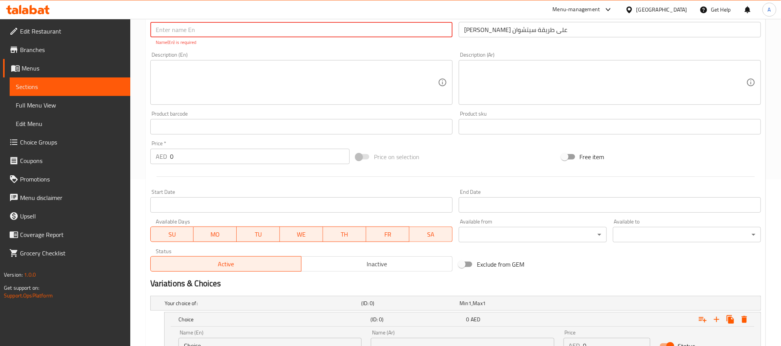
click at [196, 37] on input "text" at bounding box center [301, 29] width 302 height 15
paste input "Sichuan-style Grilled Fish"
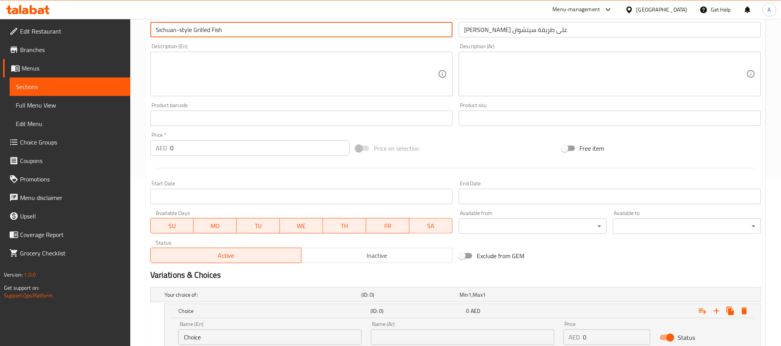
type input "Sichuan-style Grilled Fish"
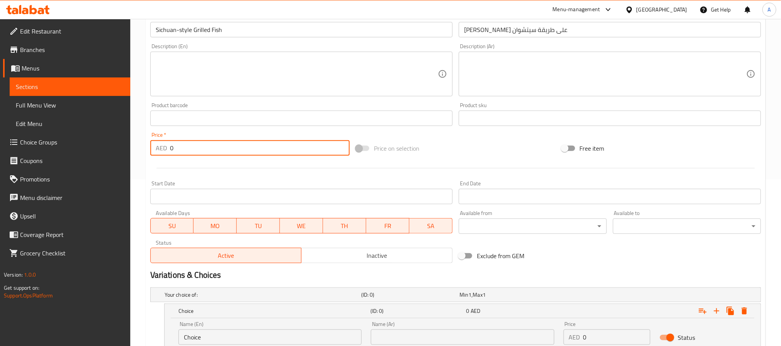
click at [169, 156] on div "Price   * AED 0 Price *" at bounding box center [249, 144] width 205 height 30
paste input "128.0"
type input "128.00"
click at [745, 306] on icon "Expand" at bounding box center [744, 310] width 9 height 9
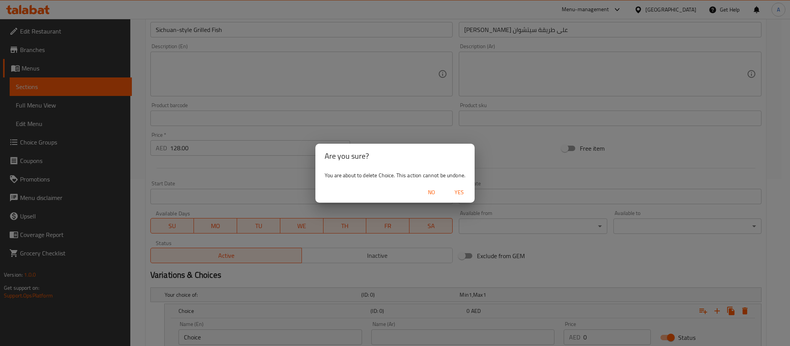
click at [435, 182] on div "You are about to delete Choice. This action cannot be undone." at bounding box center [394, 175] width 159 height 14
click at [452, 189] on span "Yes" at bounding box center [459, 193] width 18 height 10
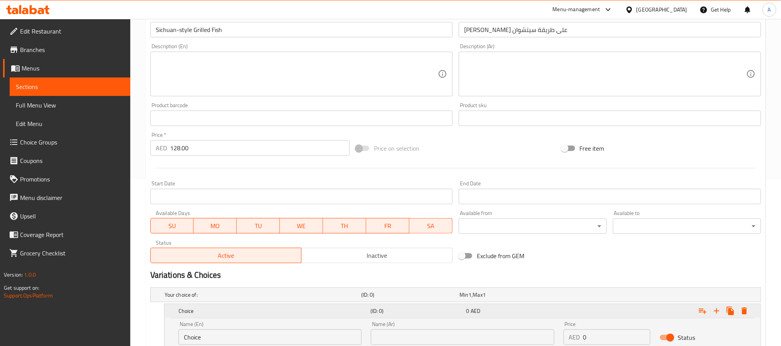
click at [742, 310] on icon "Expand" at bounding box center [744, 311] width 5 height 7
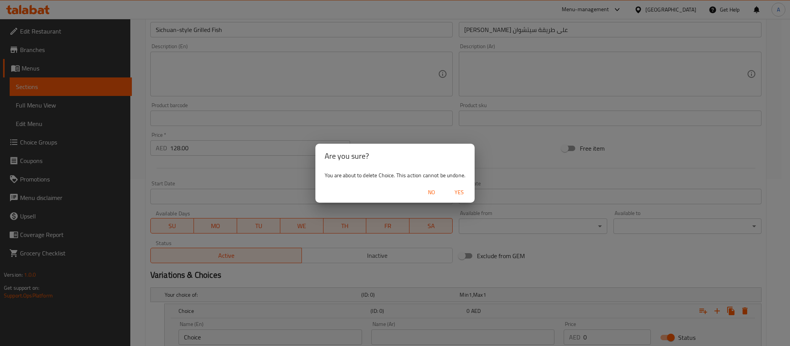
click at [447, 190] on button "Yes" at bounding box center [459, 192] width 25 height 14
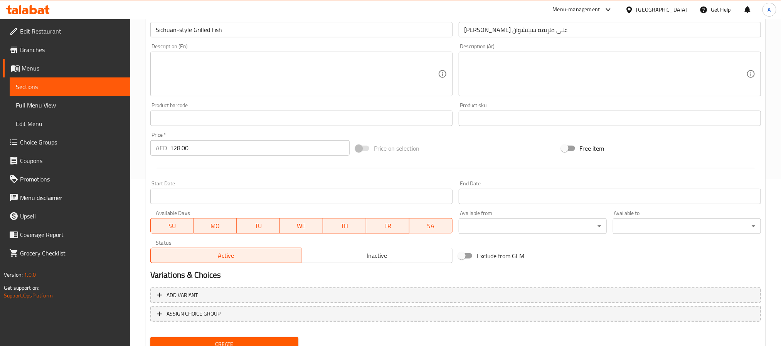
click at [246, 340] on span "Create" at bounding box center [224, 345] width 136 height 10
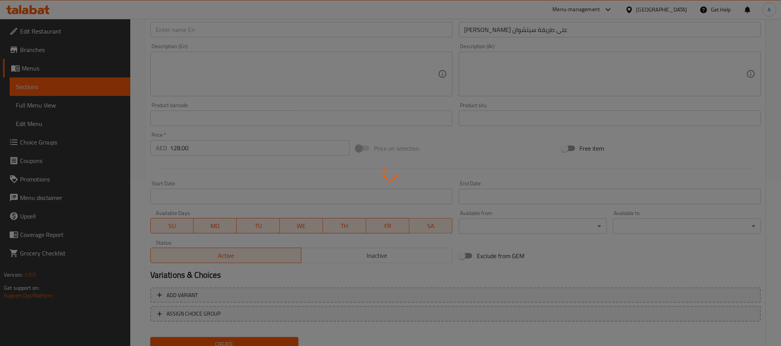
type input "0"
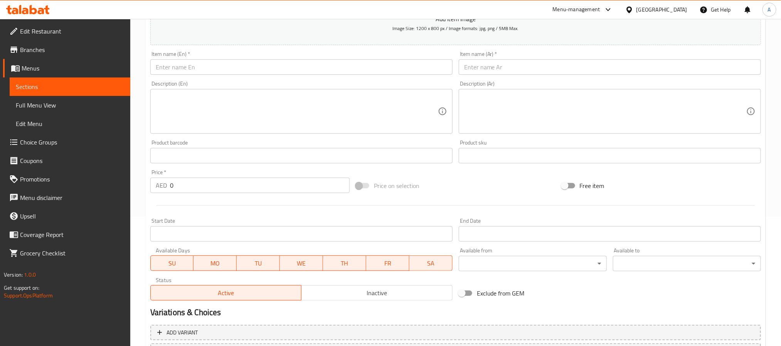
scroll to position [109, 0]
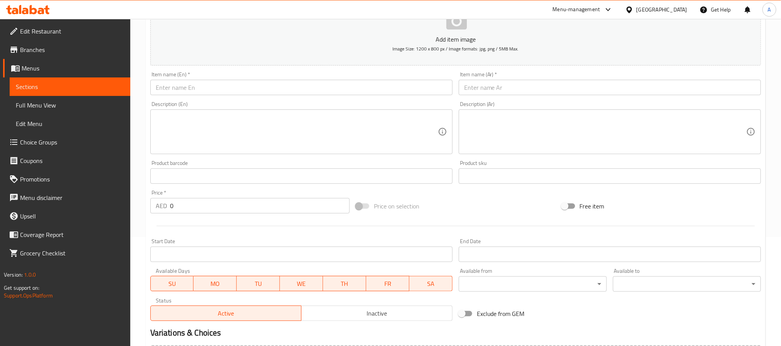
click at [250, 84] on input "text" at bounding box center [301, 87] width 302 height 15
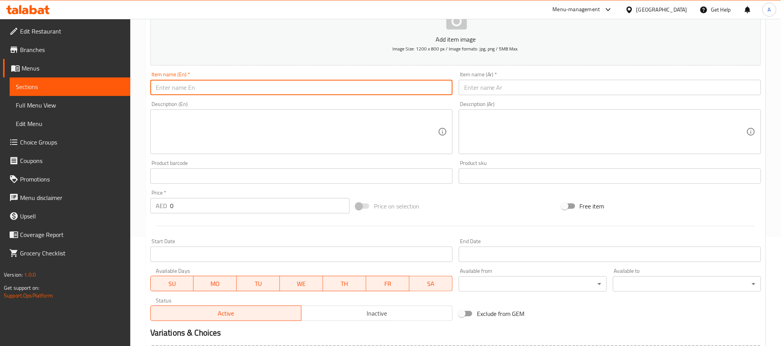
paste input "Salt And Pepper Prawns"
type input "Salt And Pepper Prawns"
click at [248, 91] on input "Salt And Pepper Prawns" at bounding box center [301, 87] width 302 height 15
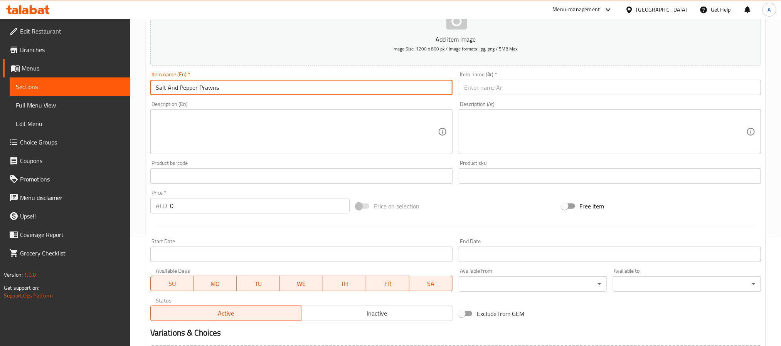
click at [518, 81] on input "text" at bounding box center [610, 87] width 302 height 15
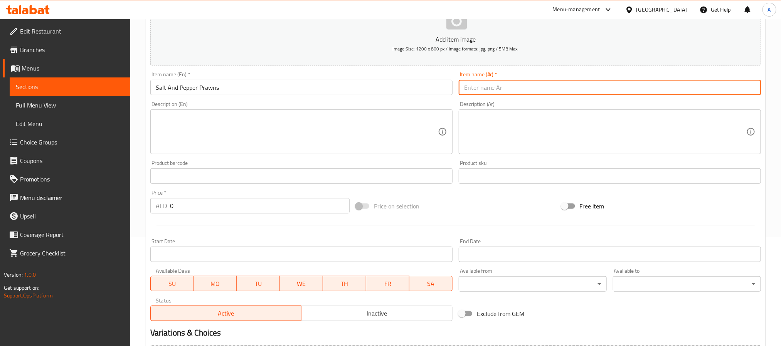
paste input "روبيان بالملح والفلفل"
type input "روبيان بالملح والفلفل"
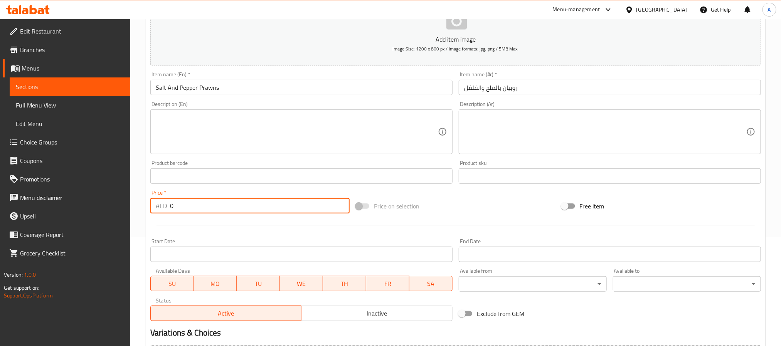
drag, startPoint x: 192, startPoint y: 208, endPoint x: 152, endPoint y: 212, distance: 40.3
click at [152, 212] on div "AED 0 Price *" at bounding box center [249, 205] width 199 height 15
paste input "88.0"
type input "88.00"
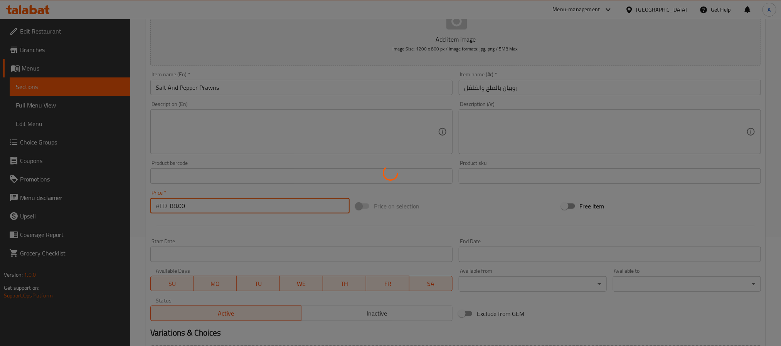
type input "0"
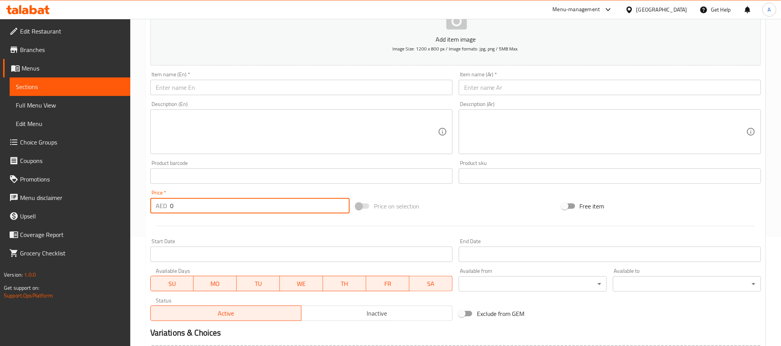
click at [64, 102] on span "Full Menu View" at bounding box center [70, 105] width 108 height 9
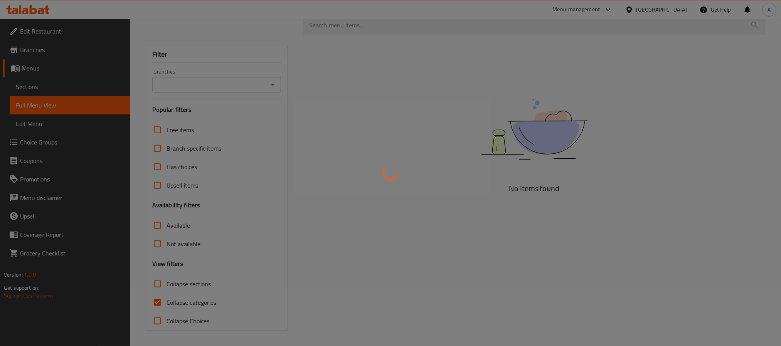
scroll to position [59, 0]
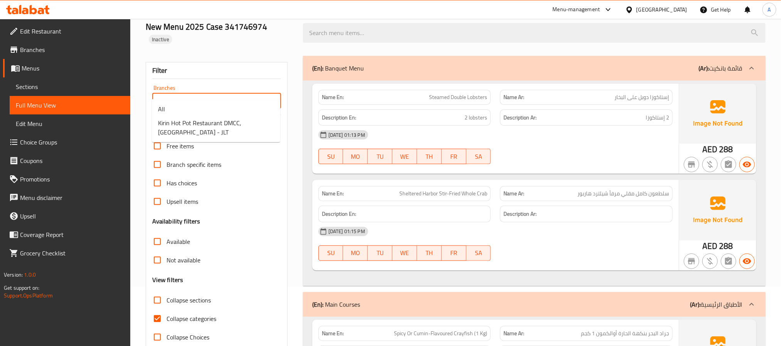
click at [228, 96] on input "Branches" at bounding box center [210, 101] width 111 height 11
click at [215, 118] on span "Kirin Hot Pot Restaurant DMCC, [GEOGRAPHIC_DATA] - JLT" at bounding box center [216, 127] width 116 height 18
type input "Kirin Hot Pot Restaurant DMCC, [GEOGRAPHIC_DATA] - JLT"
click at [158, 309] on input "Collapse categories" at bounding box center [157, 318] width 18 height 18
checkbox input "false"
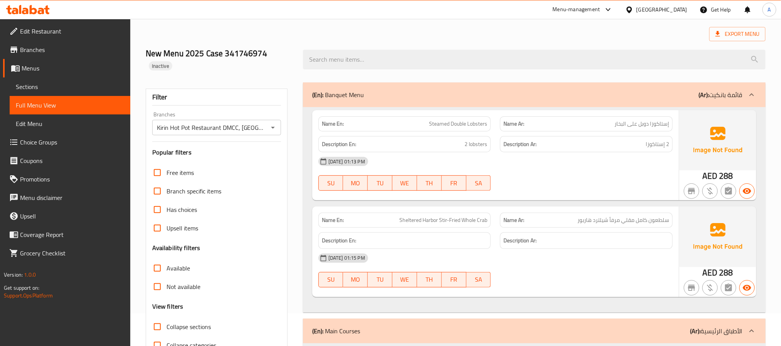
scroll to position [0, 0]
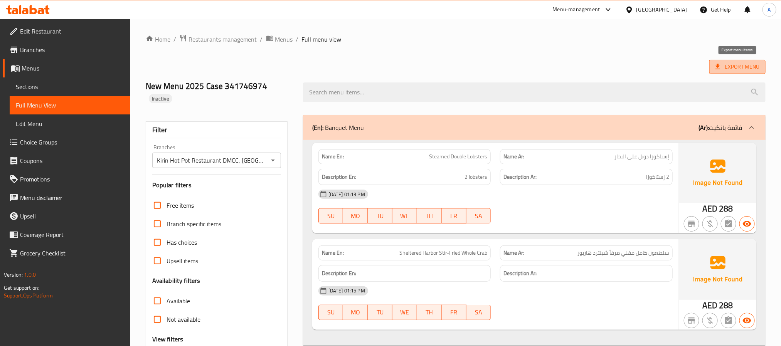
click at [730, 69] on span "Export Menu" at bounding box center [737, 67] width 44 height 10
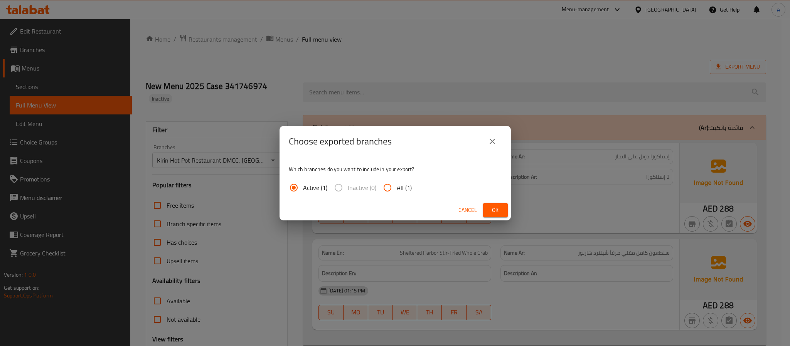
click at [380, 188] on input "All (1)" at bounding box center [387, 187] width 18 height 18
radio input "true"
click at [506, 213] on button "Ok" at bounding box center [495, 210] width 25 height 14
